Goal: Find specific page/section: Find specific page/section

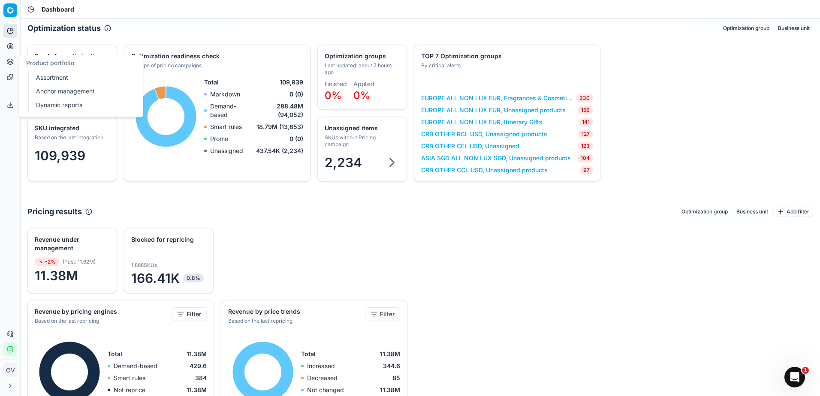
click at [13, 66] on button "Product portfolio" at bounding box center [10, 62] width 14 height 14
click at [58, 107] on link "Dynamic reports" at bounding box center [83, 105] width 100 height 12
